Goal: Information Seeking & Learning: Learn about a topic

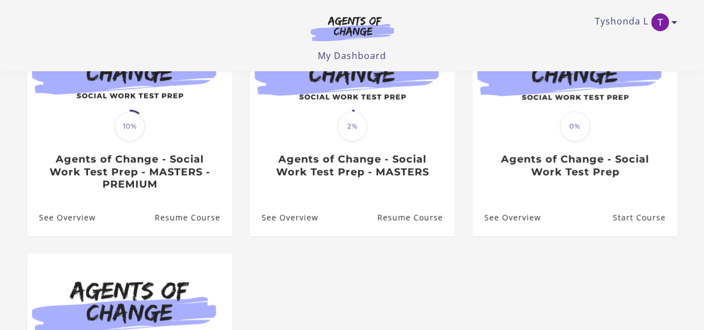
scroll to position [158, 0]
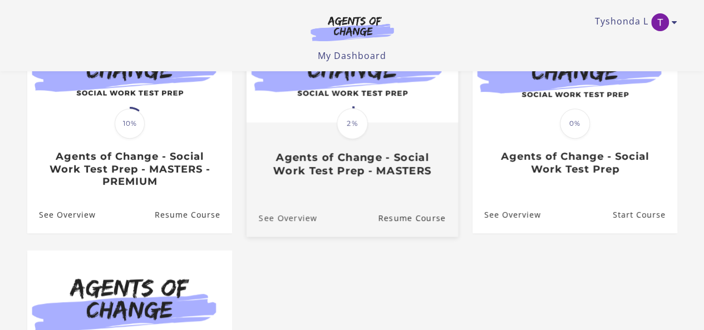
click at [306, 210] on link "See Overview" at bounding box center [281, 217] width 71 height 37
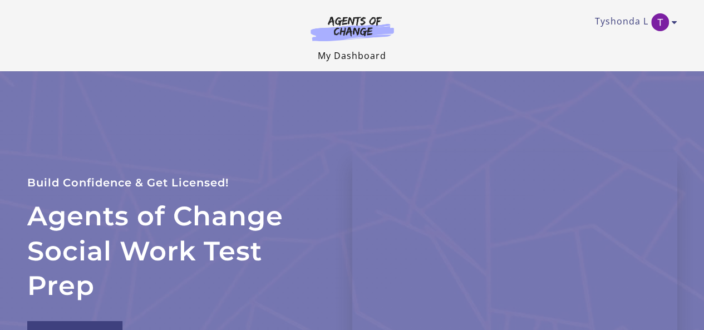
click at [360, 58] on link "My Dashboard" at bounding box center [352, 56] width 68 height 12
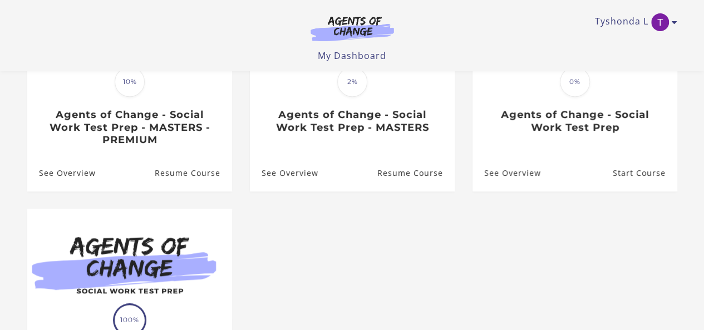
scroll to position [244, 0]
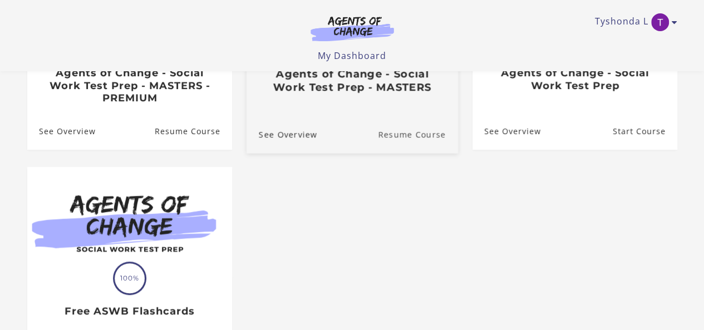
click at [414, 141] on link "Resume Course" at bounding box center [418, 133] width 80 height 37
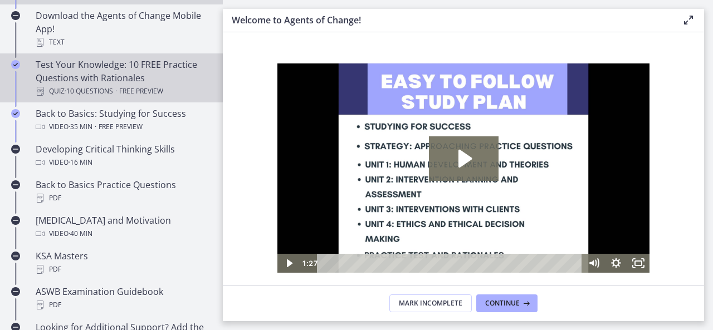
scroll to position [293, 0]
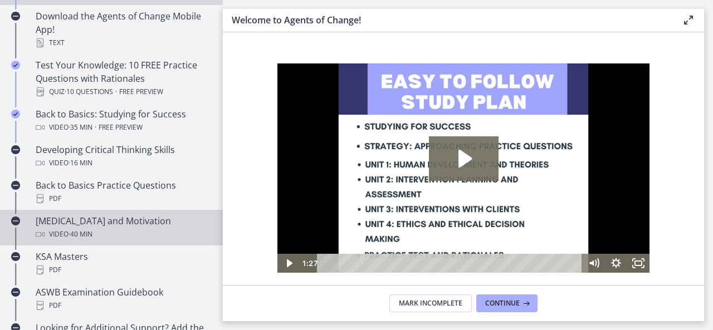
click at [114, 226] on div "Test Anxiety and Motivation Video · 40 min" at bounding box center [123, 227] width 174 height 27
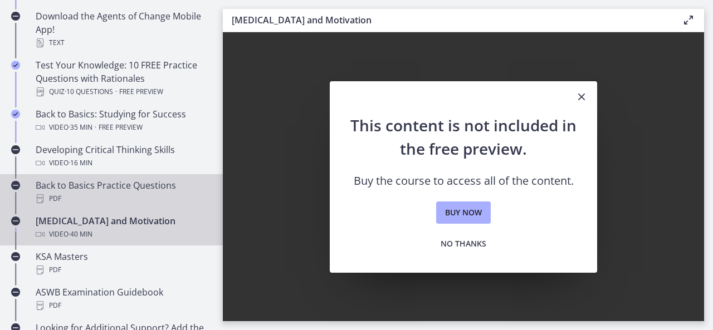
click at [123, 197] on div "PDF" at bounding box center [123, 198] width 174 height 13
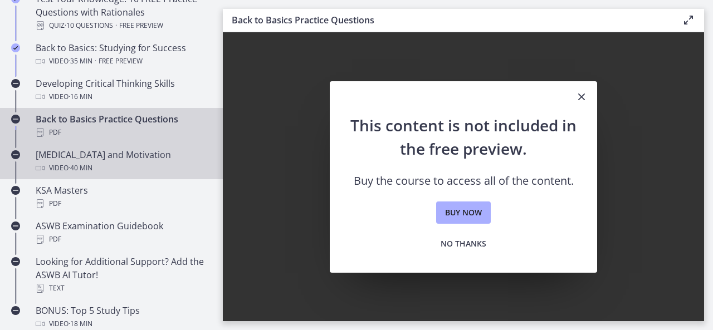
scroll to position [361, 0]
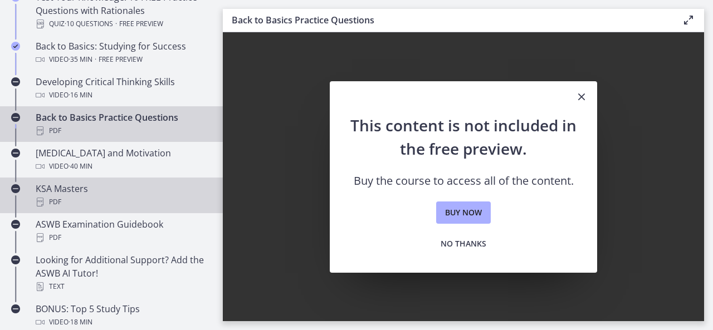
click at [110, 201] on div "PDF" at bounding box center [123, 201] width 174 height 13
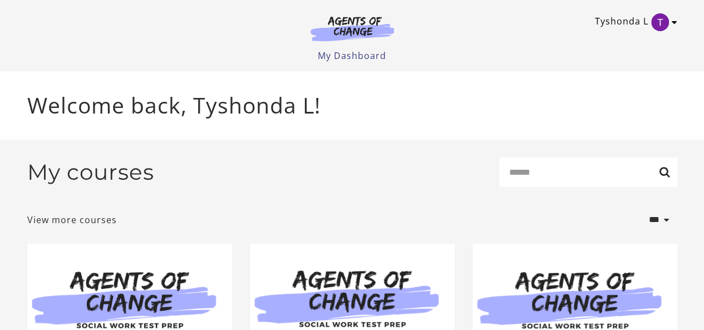
click at [675, 18] on icon "Toggle menu" at bounding box center [675, 22] width 6 height 9
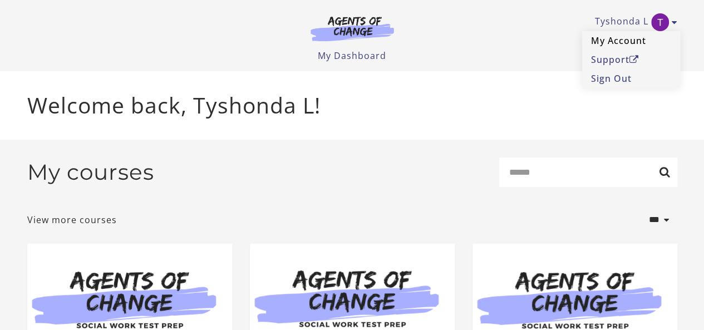
click at [622, 35] on link "My Account" at bounding box center [631, 40] width 98 height 19
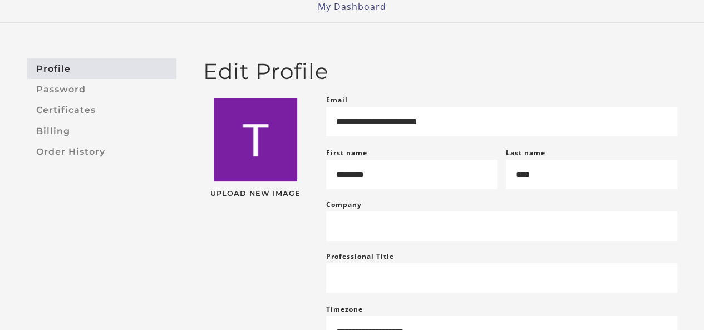
scroll to position [46, 0]
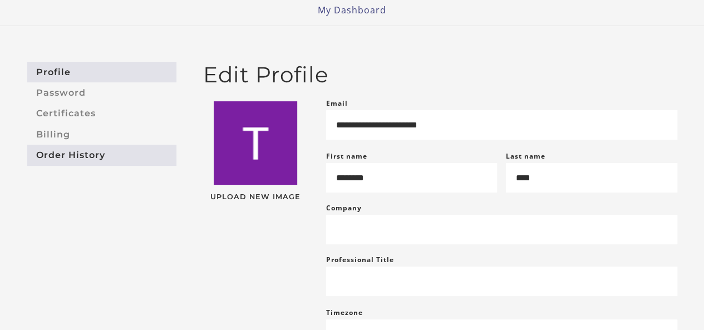
click at [104, 157] on link "Order History" at bounding box center [101, 155] width 149 height 21
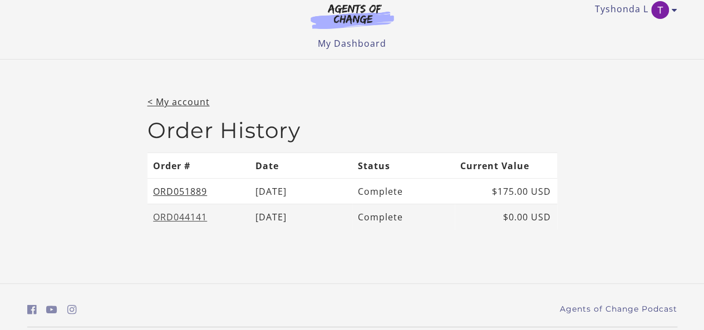
click at [192, 211] on link "ORD044141" at bounding box center [180, 217] width 54 height 12
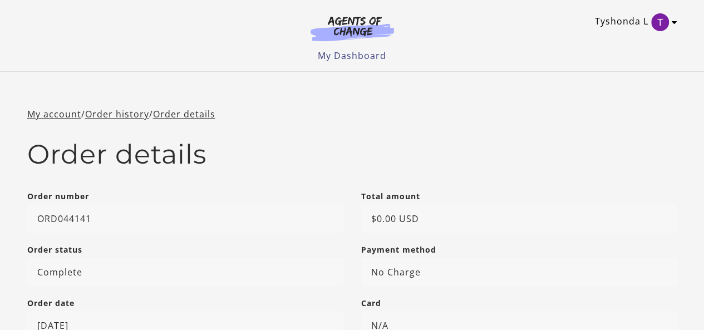
click at [626, 21] on link "Tyshonda L" at bounding box center [633, 22] width 77 height 18
click at [619, 44] on link "My Account" at bounding box center [631, 40] width 98 height 19
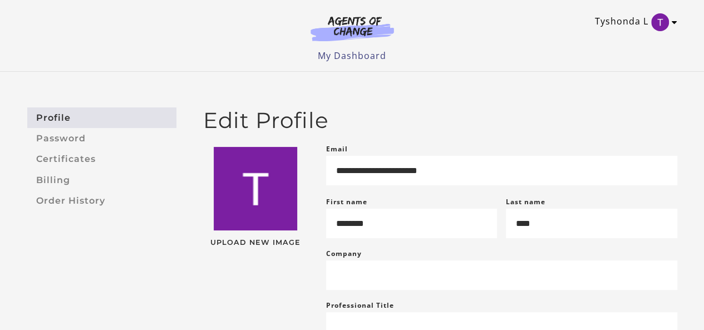
click at [674, 24] on icon "Toggle menu" at bounding box center [675, 22] width 6 height 9
click at [357, 60] on link "My Dashboard" at bounding box center [352, 56] width 68 height 12
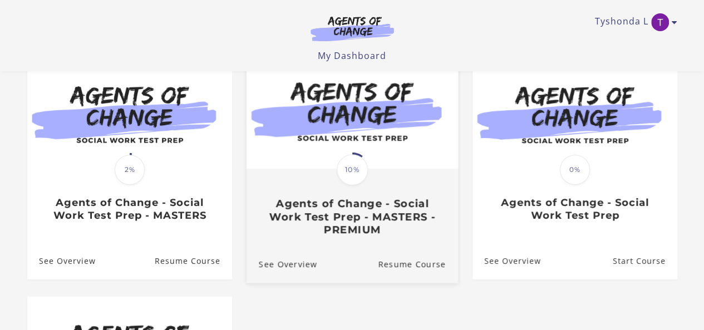
scroll to position [108, 0]
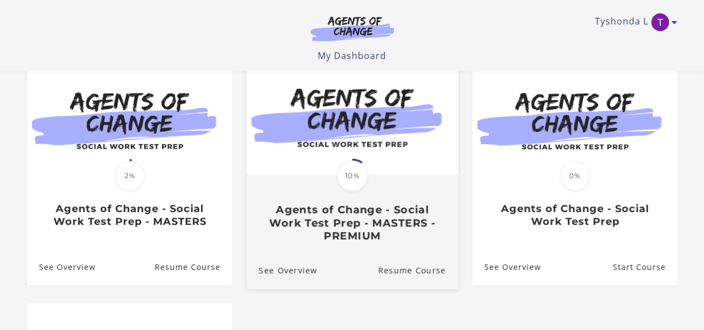
click at [381, 151] on img at bounding box center [352, 118] width 212 height 114
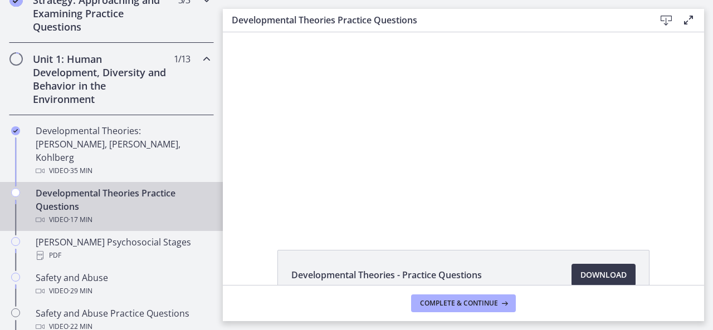
scroll to position [274, 0]
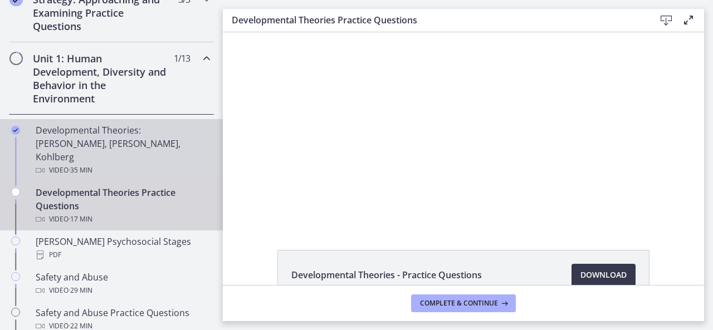
click at [96, 146] on div "Developmental Theories: [PERSON_NAME], [PERSON_NAME], Kohlberg Video · 35 min" at bounding box center [123, 150] width 174 height 53
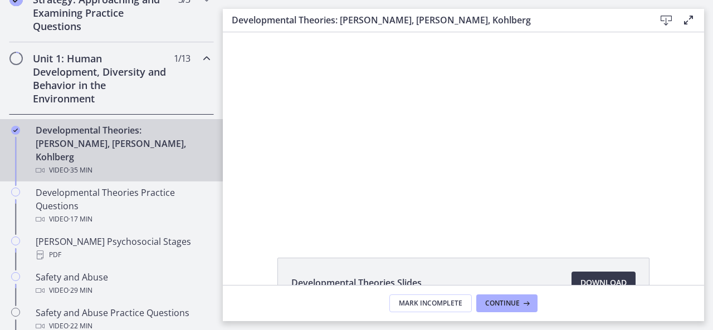
click at [200, 61] on icon "Chapters" at bounding box center [206, 58] width 13 height 13
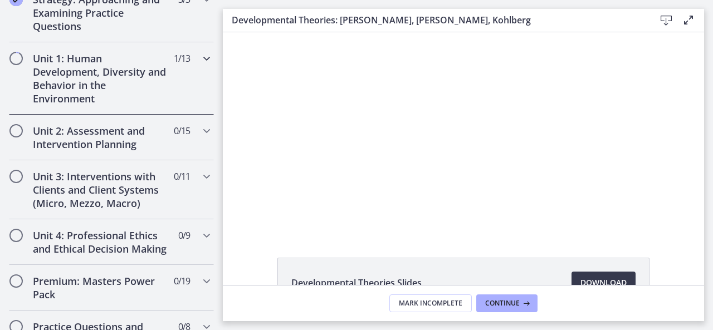
click at [200, 61] on icon "Chapters" at bounding box center [206, 58] width 13 height 13
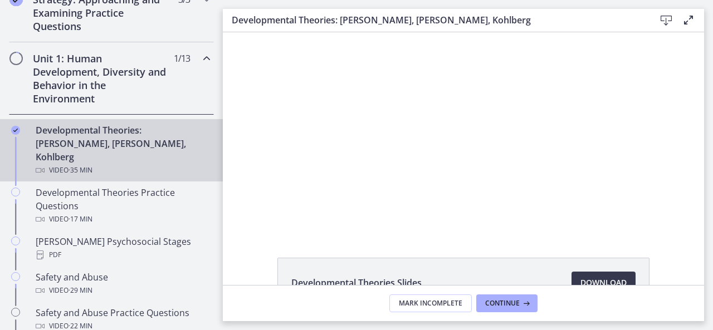
click at [124, 140] on div "Developmental Theories: [PERSON_NAME], [PERSON_NAME], Kohlberg Video · 35 min" at bounding box center [123, 150] width 174 height 53
click at [127, 87] on h2 "Unit 1: Human Development, Diversity and Behavior in the Environment" at bounding box center [101, 78] width 136 height 53
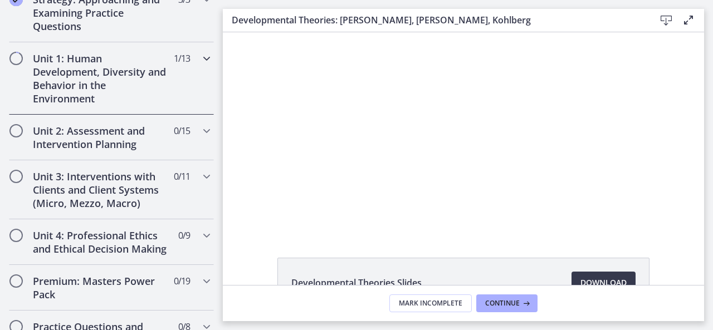
click at [203, 63] on icon "Chapters" at bounding box center [206, 58] width 13 height 13
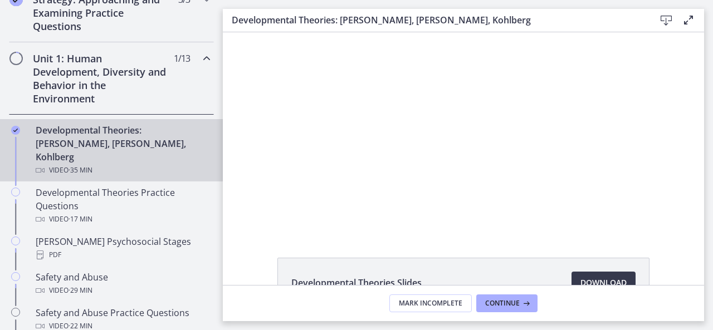
scroll to position [216, 0]
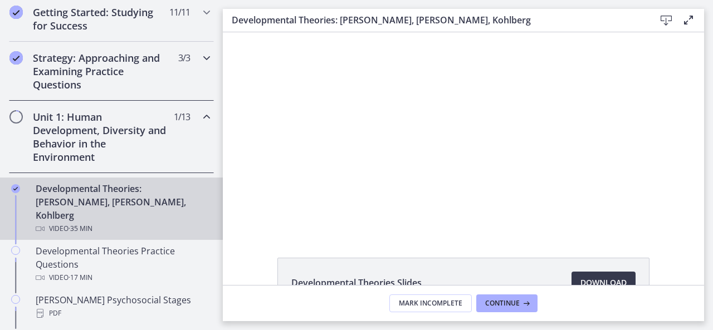
click at [141, 85] on h2 "Strategy: Approaching and Examining Practice Questions" at bounding box center [101, 71] width 136 height 40
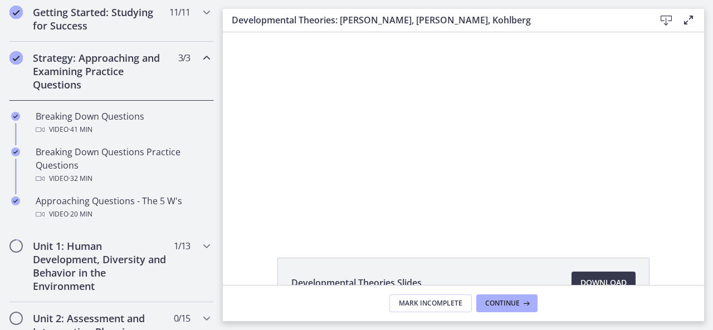
click at [141, 85] on h2 "Strategy: Approaching and Examining Practice Questions" at bounding box center [101, 71] width 136 height 40
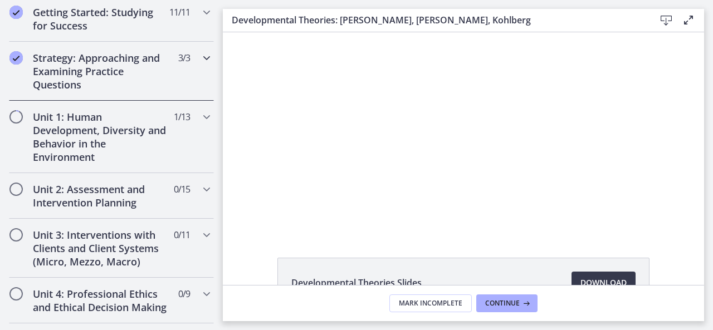
click at [141, 85] on h2 "Strategy: Approaching and Examining Practice Questions" at bounding box center [101, 71] width 136 height 40
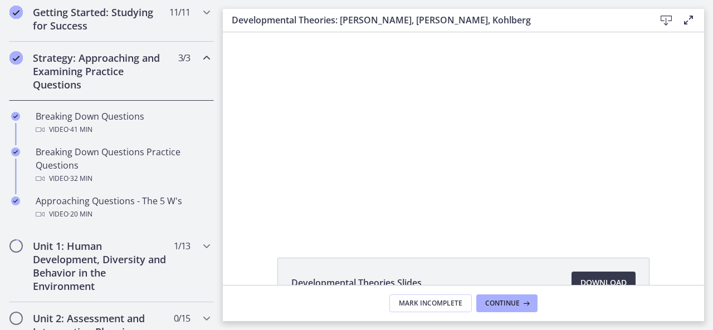
click at [141, 85] on h2 "Strategy: Approaching and Examining Practice Questions" at bounding box center [101, 71] width 136 height 40
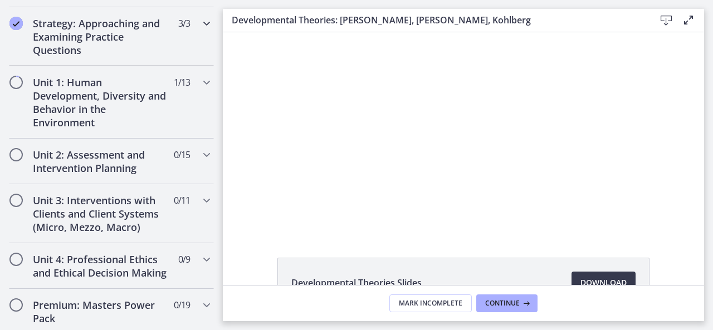
scroll to position [251, 0]
click at [128, 117] on h2 "Unit 1: Human Development, Diversity and Behavior in the Environment" at bounding box center [101, 101] width 136 height 53
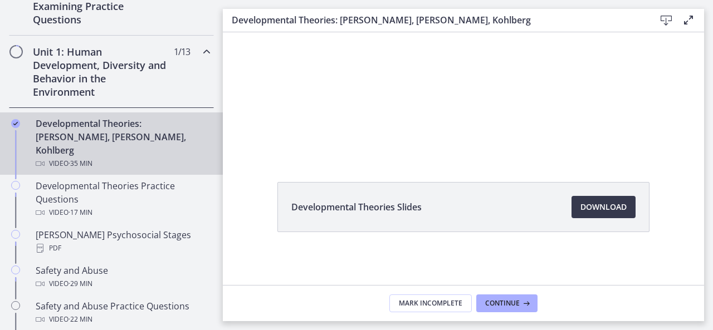
scroll to position [75, 0]
click at [604, 201] on span "Download Opens in a new window" at bounding box center [603, 207] width 46 height 13
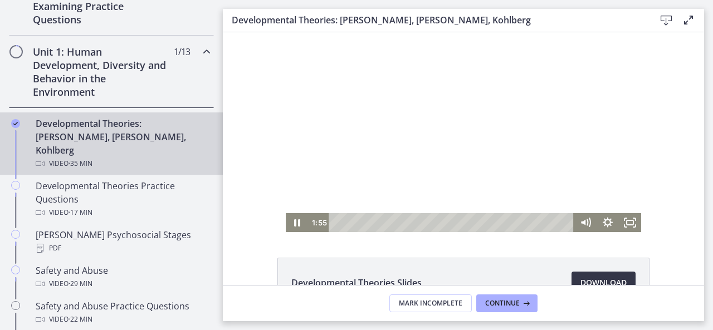
scroll to position [0, 0]
click at [384, 220] on div "7:40" at bounding box center [453, 222] width 232 height 19
click at [292, 223] on icon "Pause" at bounding box center [296, 223] width 27 height 23
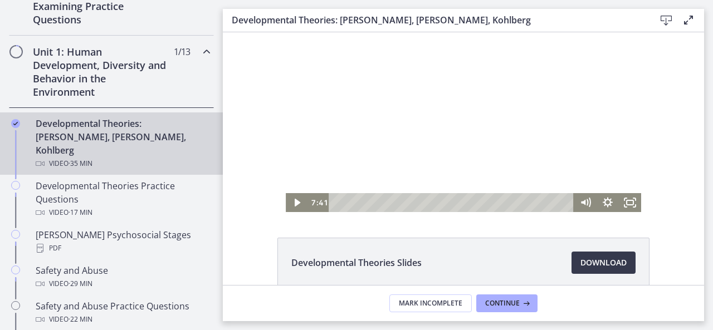
scroll to position [21, 0]
